Goal: Information Seeking & Learning: Learn about a topic

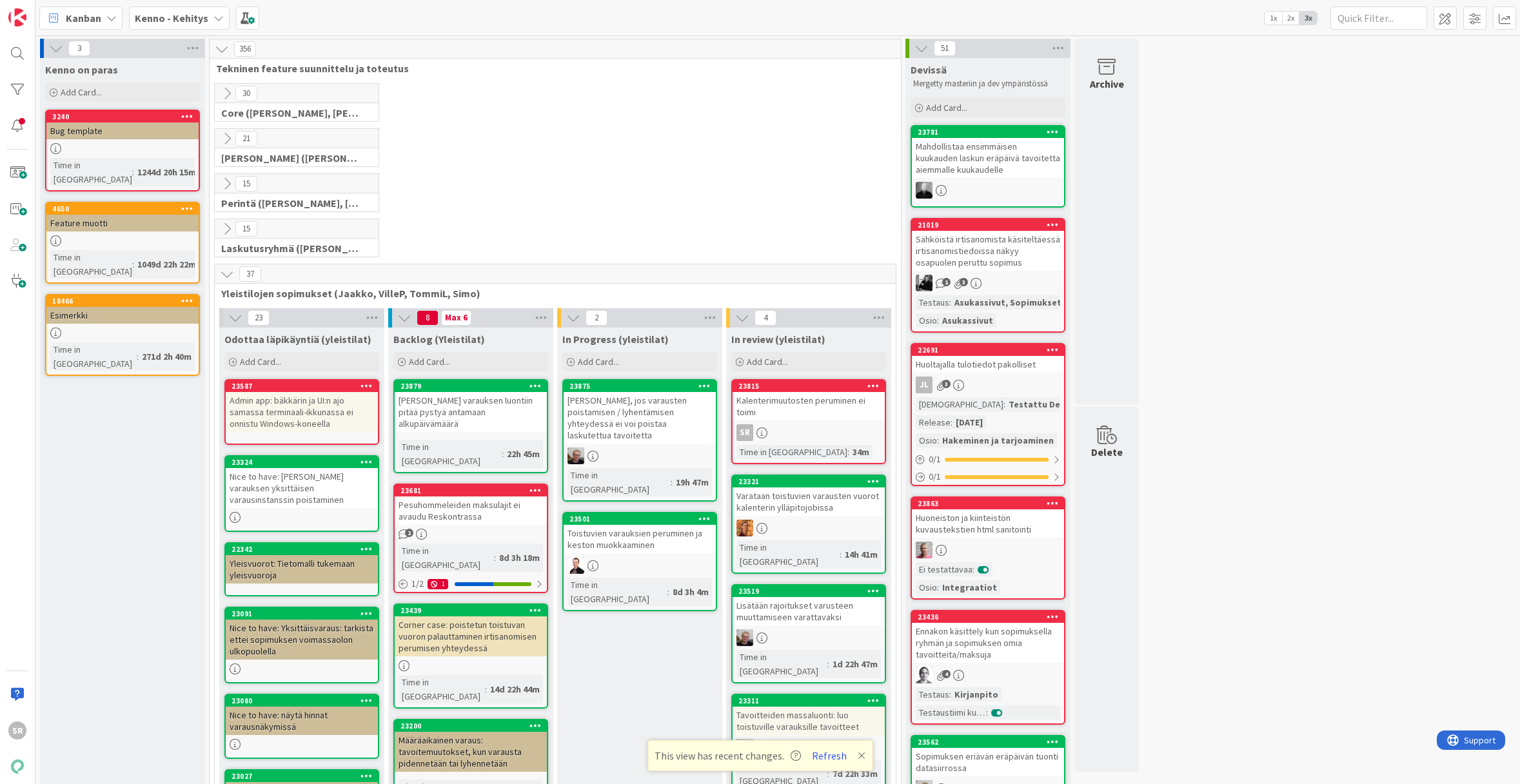
scroll to position [128, 0]
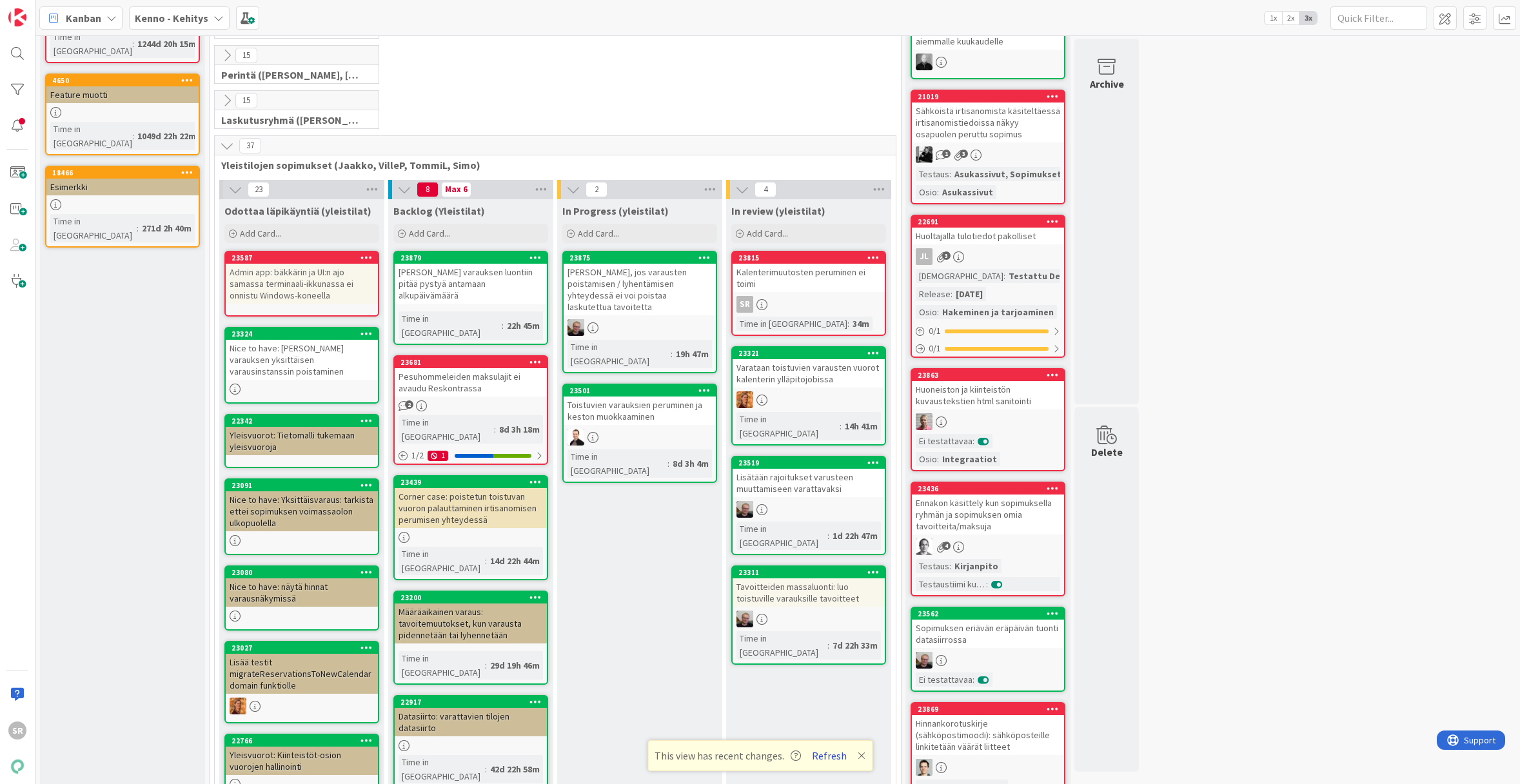
click at [834, 759] on button "Refresh" at bounding box center [829, 755] width 44 height 17
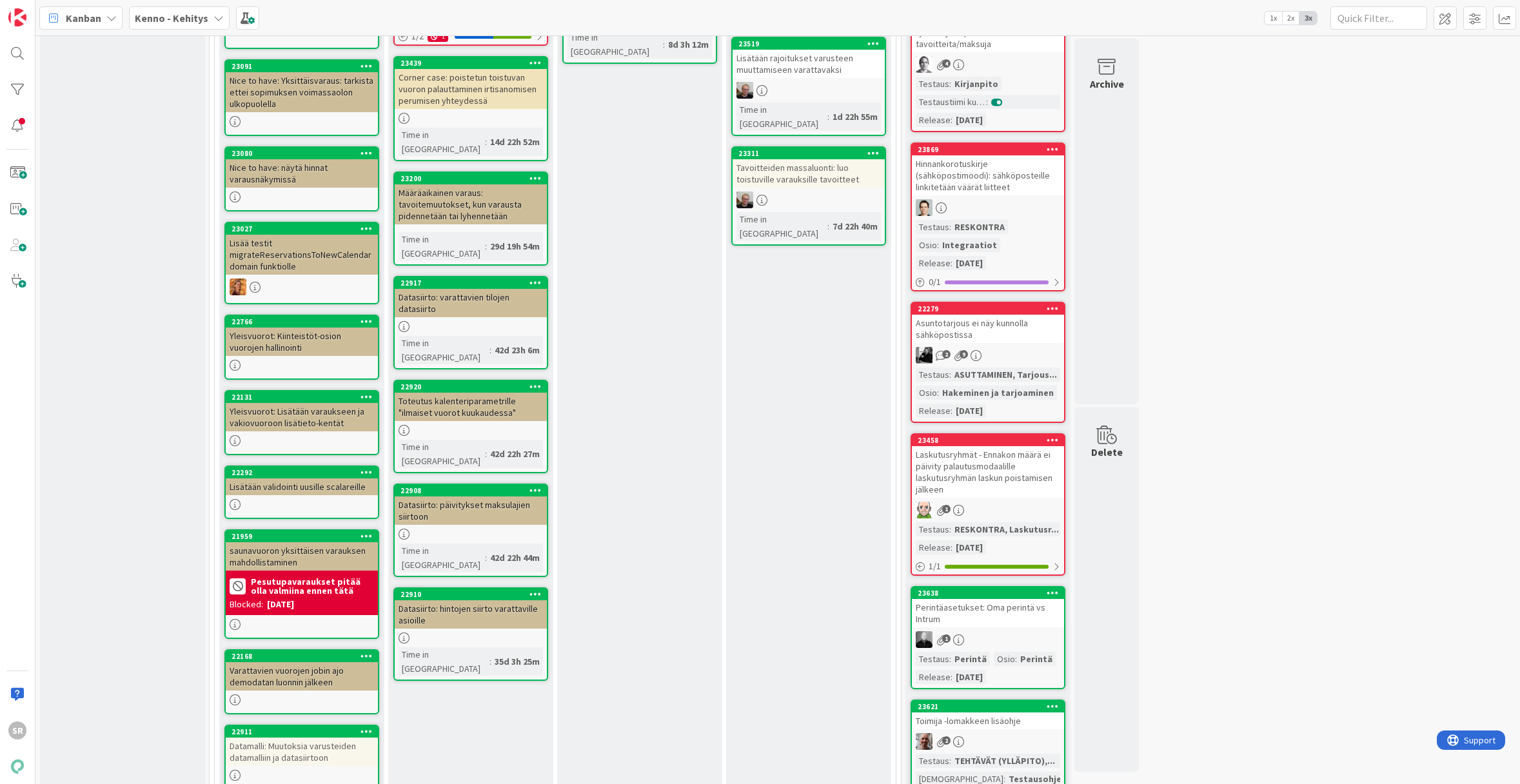
scroll to position [120, 0]
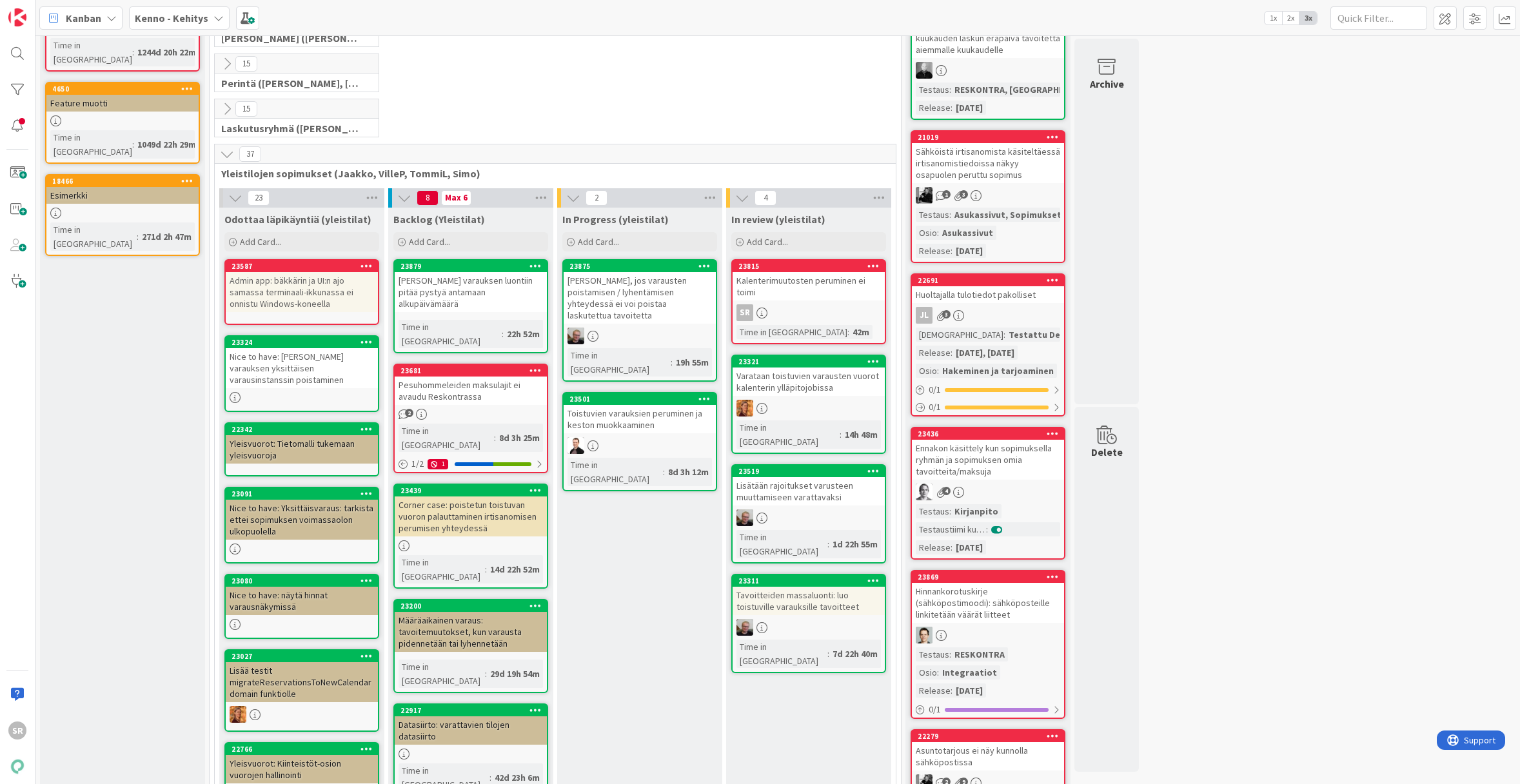
click at [488, 298] on div "[PERSON_NAME] varauksen luontiin pitää pystyä antamaan alkupäivämäärä" at bounding box center [471, 292] width 152 height 40
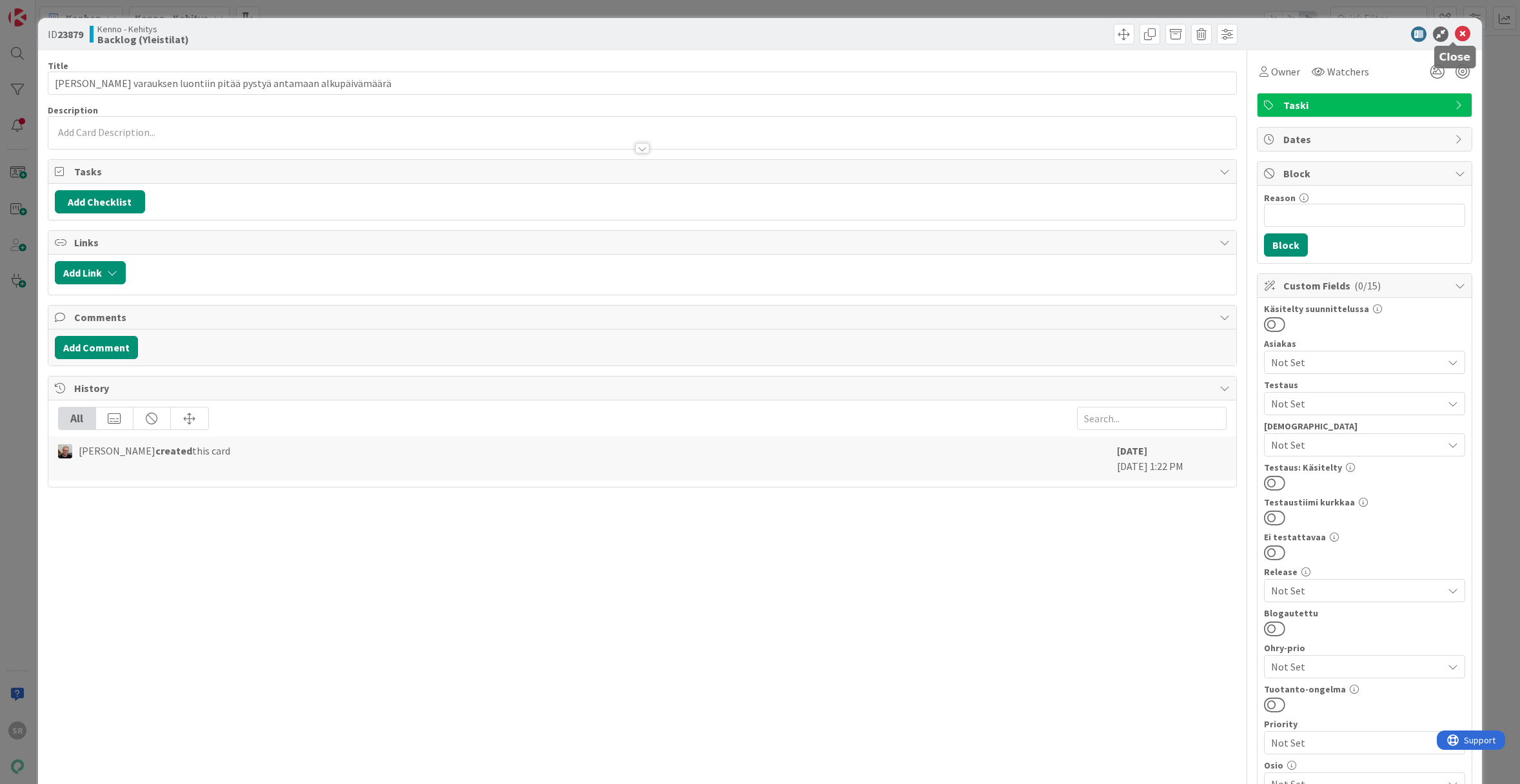
click at [1456, 30] on icon at bounding box center [1462, 34] width 15 height 15
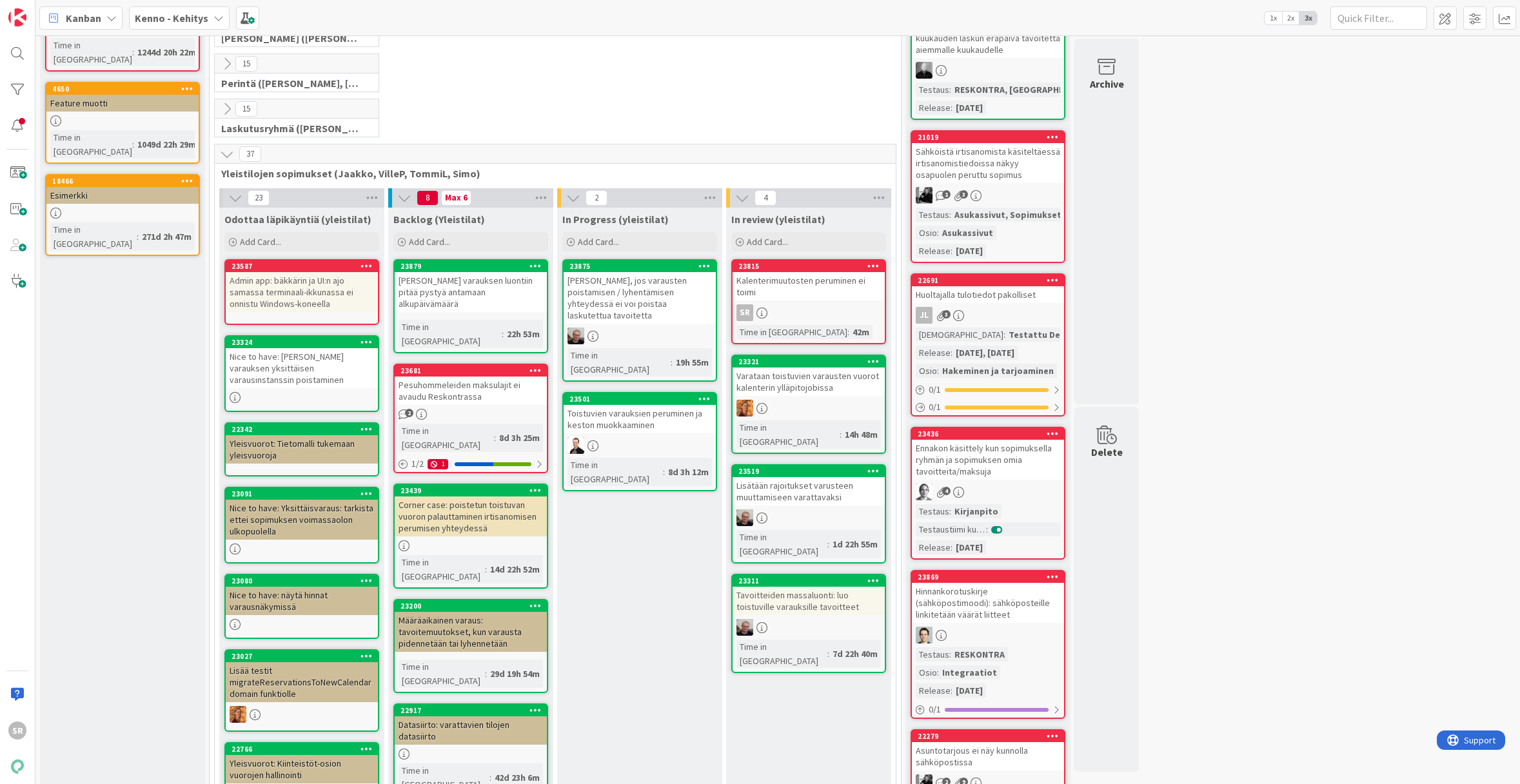
click at [485, 376] on div "Pesuhommeleiden maksulajit ei avaudu Reskontrassa" at bounding box center [471, 390] width 152 height 28
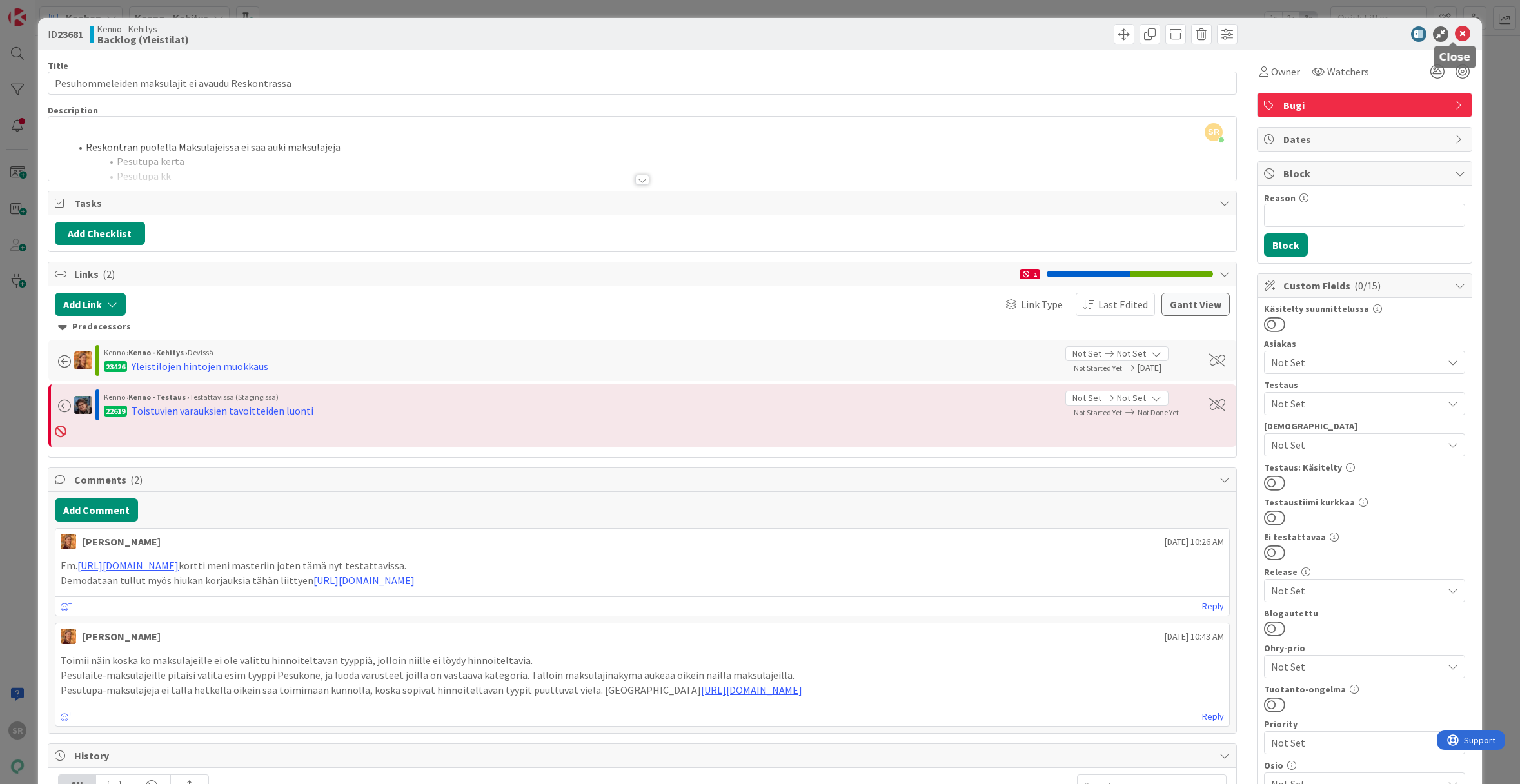
click at [1455, 33] on icon at bounding box center [1462, 34] width 15 height 15
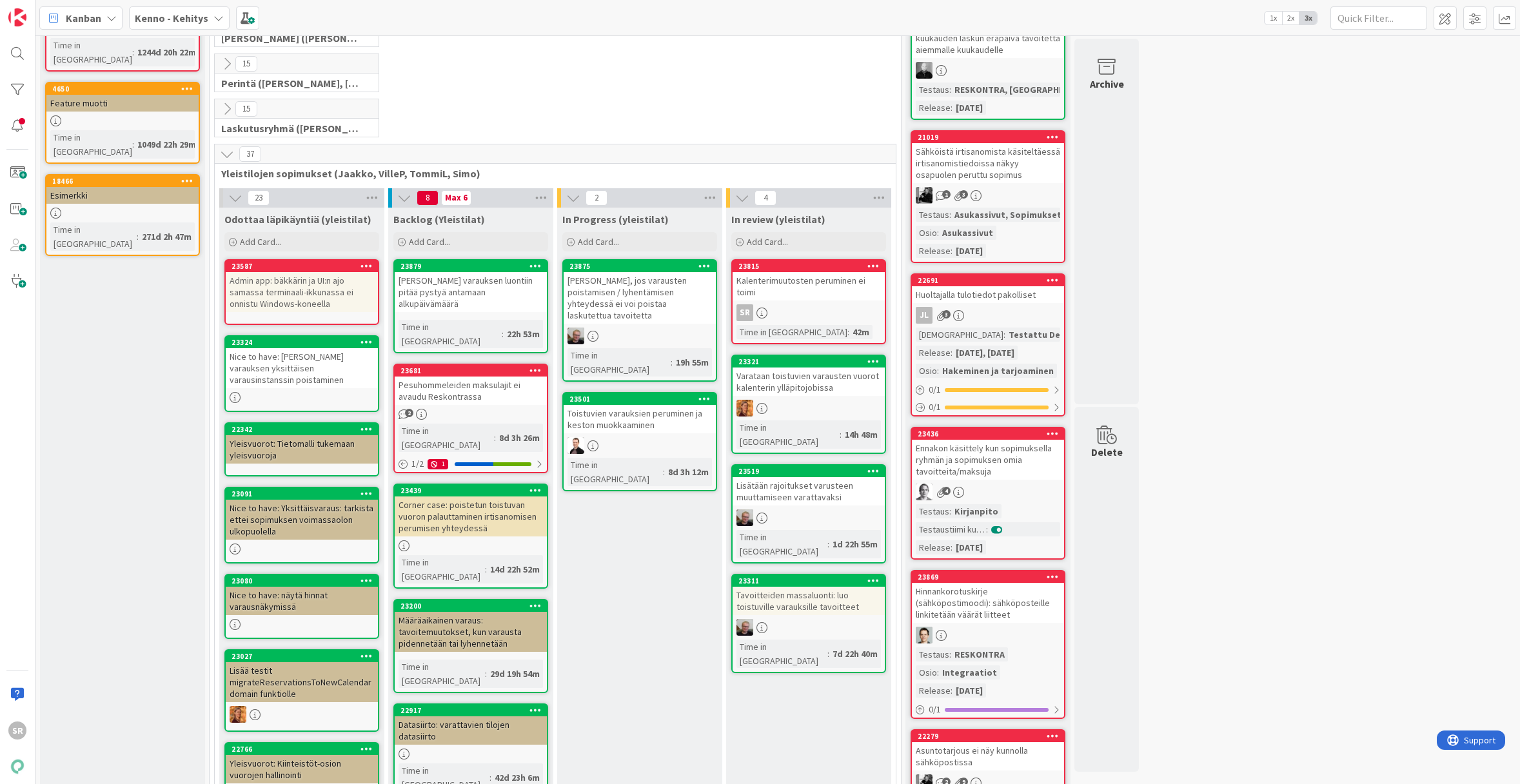
click at [456, 280] on div "[PERSON_NAME] varauksen luontiin pitää pystyä antamaan alkupäivämäärä" at bounding box center [471, 292] width 152 height 40
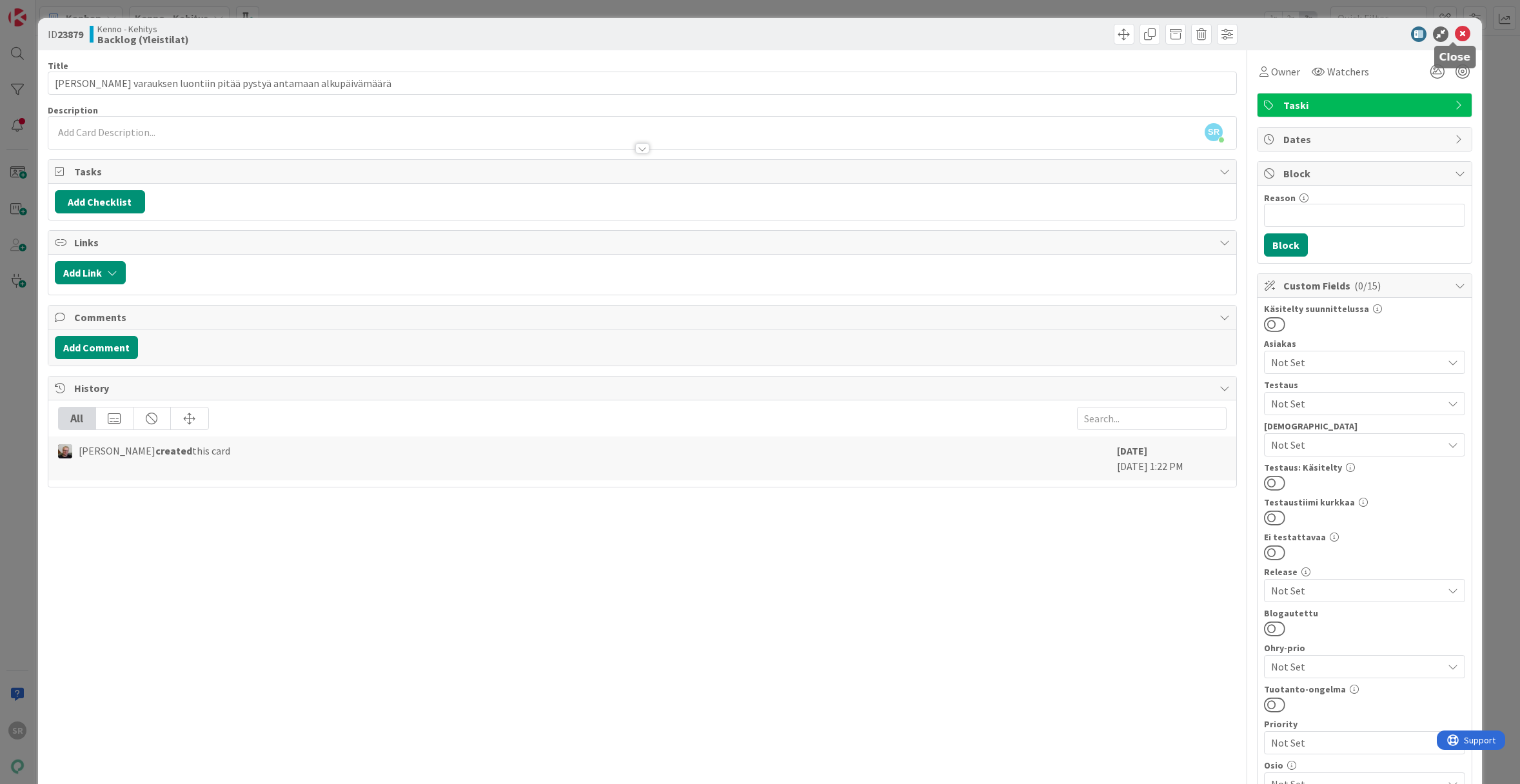
click at [1455, 40] on icon at bounding box center [1462, 34] width 15 height 15
